Goal: Task Accomplishment & Management: Manage account settings

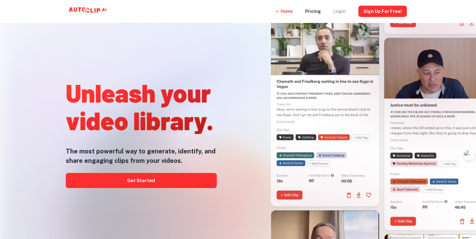
click at [346, 13] on div "Login" at bounding box center [339, 11] width 12 height 23
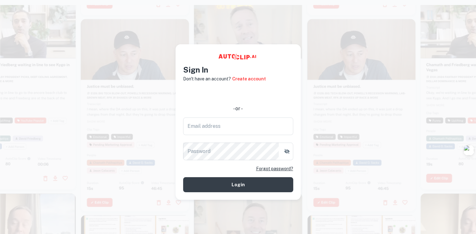
click at [236, 185] on button "Login" at bounding box center [238, 184] width 110 height 15
click at [224, 96] on form "- or - Email address Email address Password Password Forgot password? Login" at bounding box center [238, 139] width 110 height 105
click at [238, 75] on link "Create account" at bounding box center [249, 78] width 34 height 7
click at [239, 79] on div "Sign In Don't have an account? Create account - or - Email address Email addres…" at bounding box center [238, 128] width 110 height 128
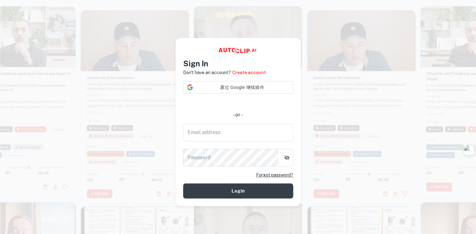
click at [238, 93] on iframe at bounding box center [238, 100] width 116 height 14
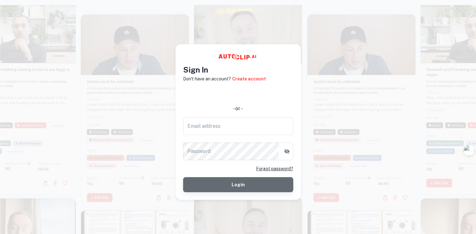
click at [242, 187] on button "Login" at bounding box center [238, 184] width 110 height 15
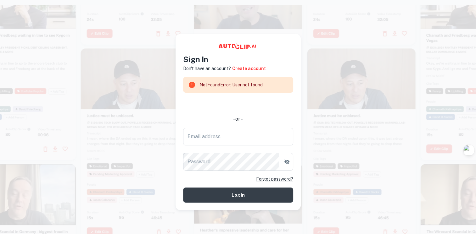
click at [341, 162] on div at bounding box center [361, 144] width 108 height 192
click at [301, 42] on div at bounding box center [248, 63] width 108 height 192
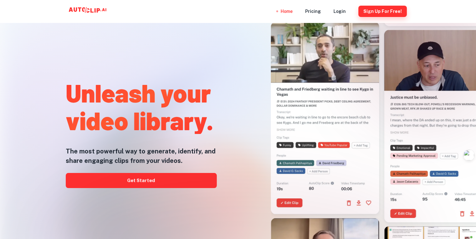
click at [380, 9] on button "Sign Up for free!" at bounding box center [382, 11] width 48 height 11
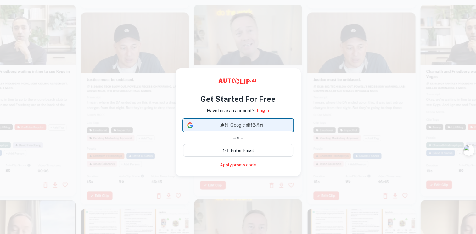
click at [239, 124] on span "通过 Google 继续操作" at bounding box center [242, 125] width 94 height 7
